Goal: Transaction & Acquisition: Download file/media

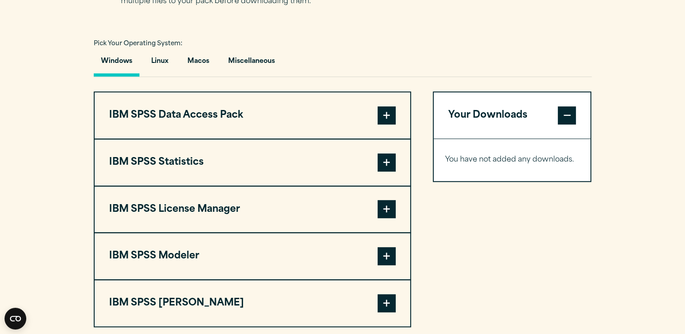
scroll to position [647, 0]
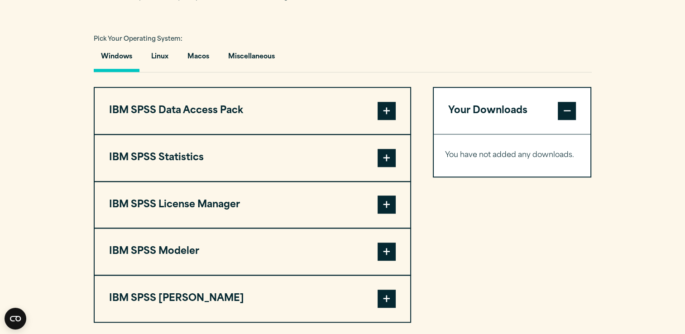
click at [389, 153] on span at bounding box center [387, 158] width 18 height 18
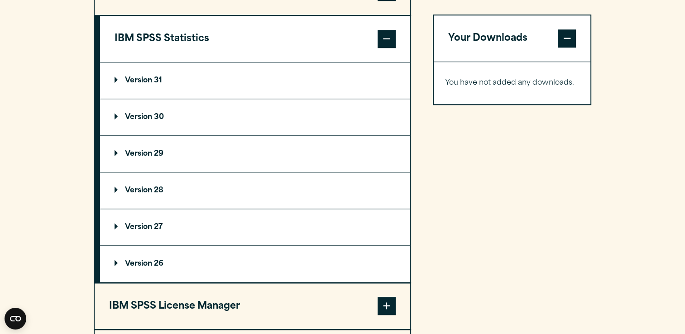
scroll to position [677, 0]
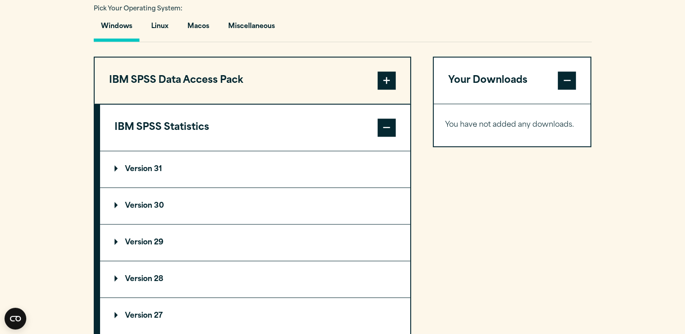
click at [170, 166] on summary "Version 31" at bounding box center [255, 169] width 310 height 36
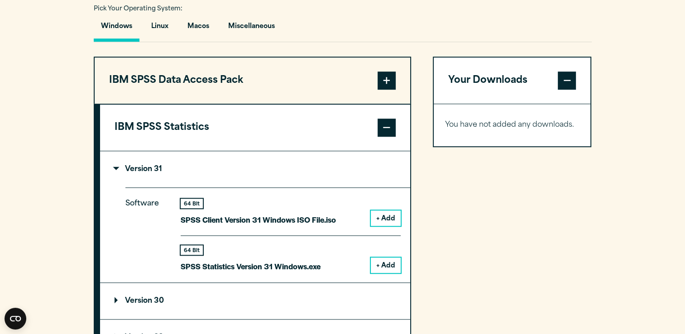
click at [382, 216] on button "+ Add" at bounding box center [386, 218] width 30 height 15
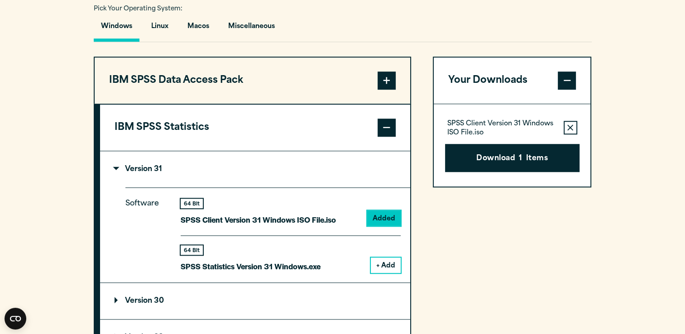
click at [384, 266] on button "+ Add" at bounding box center [386, 265] width 30 height 15
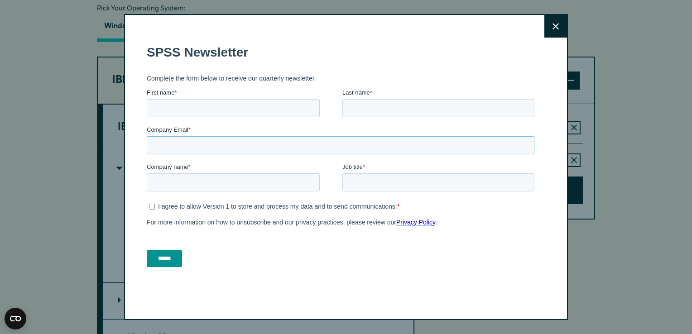
drag, startPoint x: 656, startPoint y: 234, endPoint x: 513, endPoint y: 150, distance: 165.8
click at [513, 151] on input "Company Email *" at bounding box center [341, 145] width 388 height 18
click at [184, 110] on input "First name *" at bounding box center [233, 108] width 173 height 18
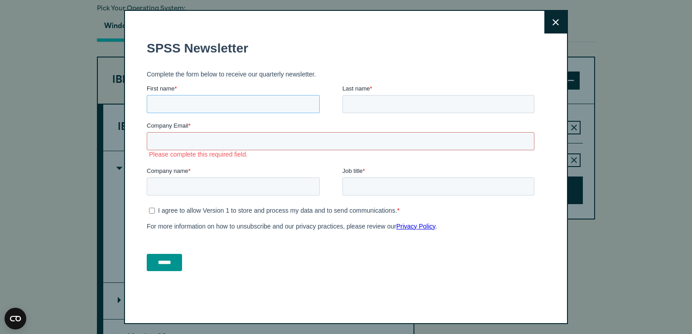
type input "****"
type input "**********"
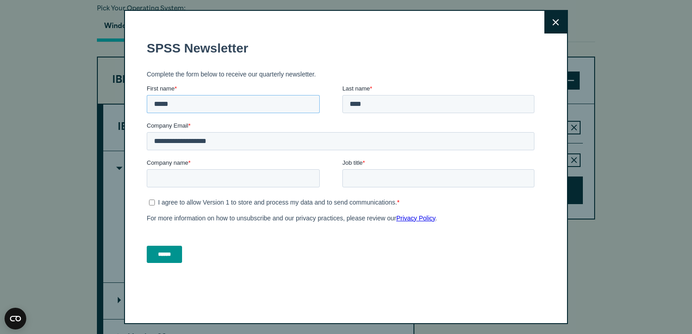
click at [209, 101] on input "*****" at bounding box center [233, 104] width 173 height 18
type input "*"
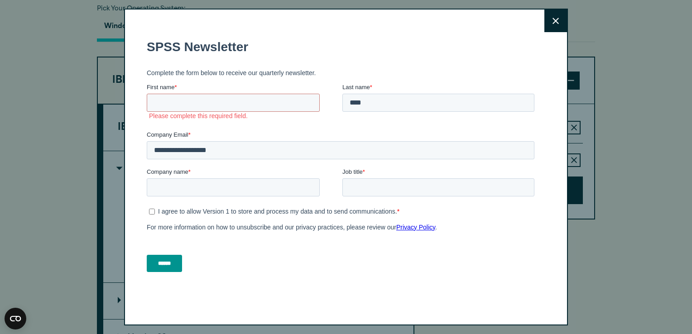
click at [536, 22] on div "Close" at bounding box center [346, 167] width 444 height 317
click at [549, 21] on button "Close" at bounding box center [555, 21] width 23 height 23
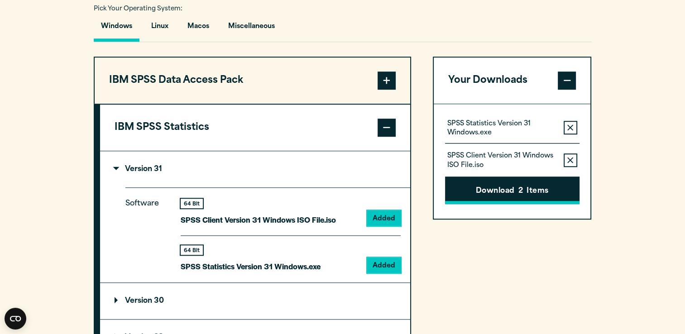
click at [505, 195] on button "Download 2 Items" at bounding box center [512, 191] width 135 height 28
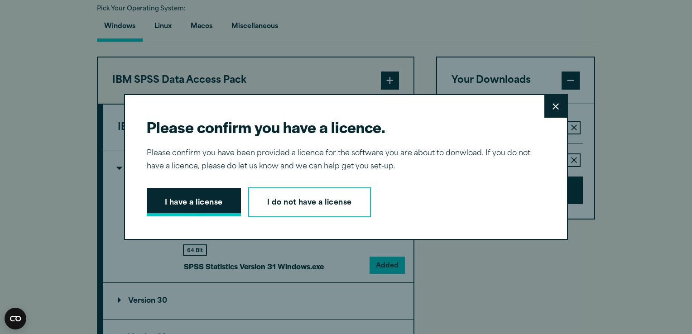
click at [203, 197] on button "I have a license" at bounding box center [194, 202] width 94 height 28
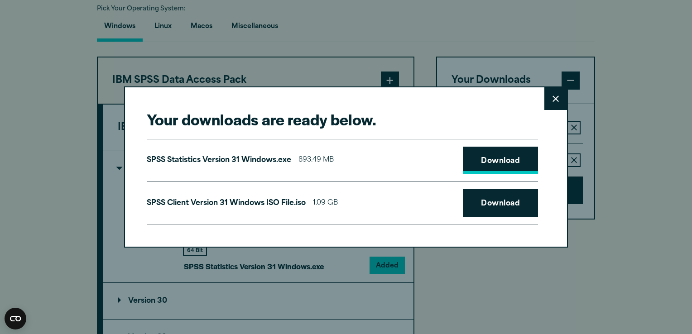
click at [478, 159] on link "Download" at bounding box center [500, 161] width 75 height 28
click at [487, 204] on link "Download" at bounding box center [500, 203] width 75 height 28
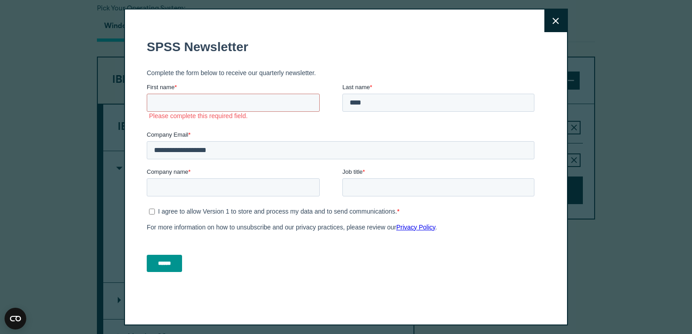
click at [610, 163] on div "Close" at bounding box center [346, 167] width 692 height 334
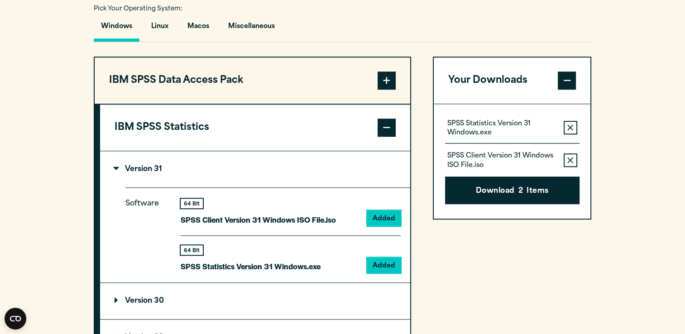
click at [678, 45] on section "Select your software downloads Use the table below to find and navigate to your…" at bounding box center [342, 262] width 685 height 749
click at [669, 49] on section "Select your software downloads Use the table below to find and navigate to your…" at bounding box center [342, 262] width 685 height 749
drag, startPoint x: 612, startPoint y: 0, endPoint x: 473, endPoint y: 19, distance: 140.8
click at [473, 19] on div "Windows Linux [GEOGRAPHIC_DATA] Miscellaneous" at bounding box center [343, 29] width 498 height 26
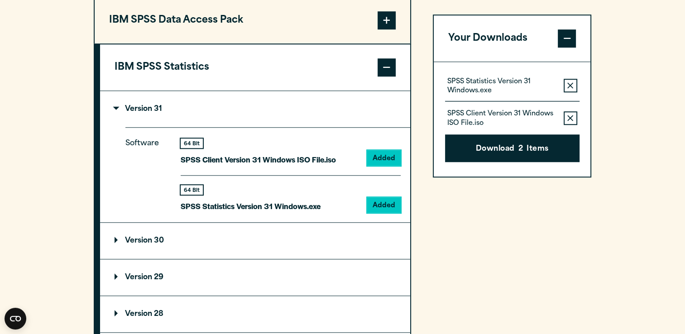
scroll to position [743, 0]
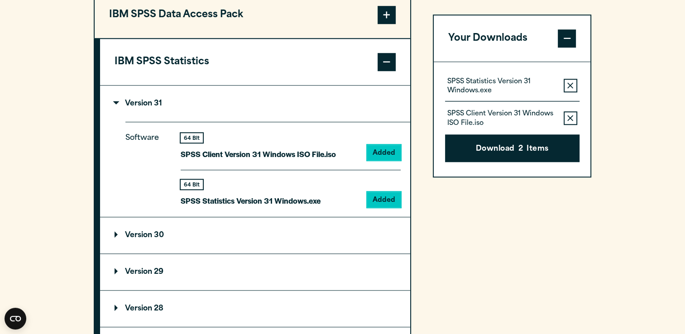
click at [459, 10] on div "Your Downloads SPSS Statistics Version 31 Windows.exe Remove this item from you…" at bounding box center [512, 267] width 159 height 552
click at [573, 115] on icon "button" at bounding box center [570, 118] width 6 height 6
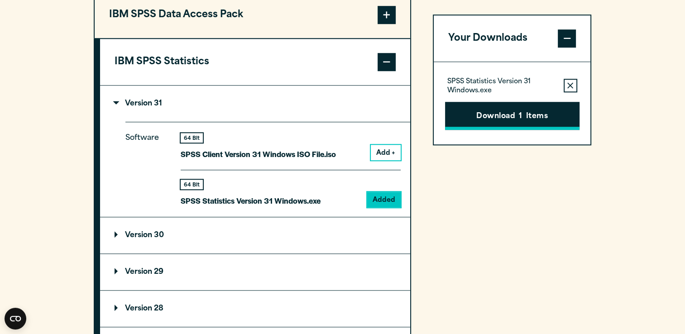
click at [529, 116] on button "Download 1 Items" at bounding box center [512, 116] width 135 height 28
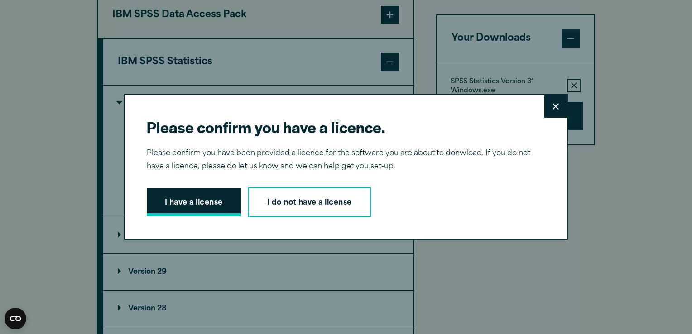
click at [194, 200] on button "I have a license" at bounding box center [194, 202] width 94 height 28
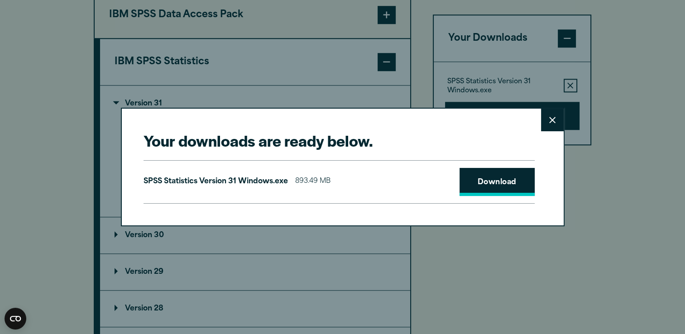
click at [483, 187] on link "Download" at bounding box center [497, 182] width 75 height 28
